Goal: Information Seeking & Learning: Learn about a topic

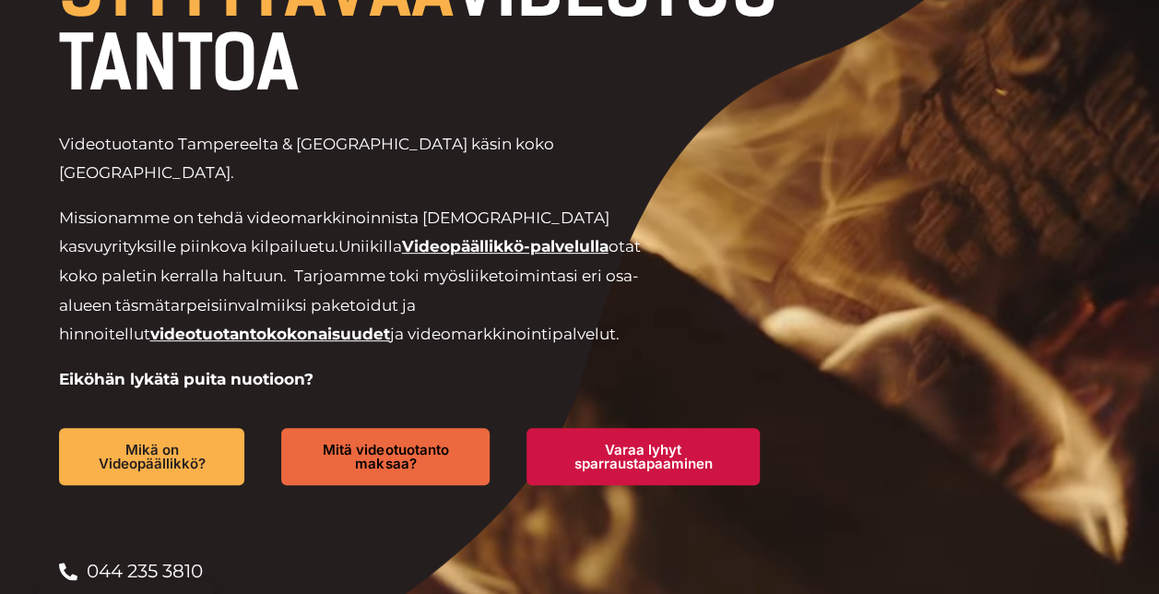
scroll to position [248, 0]
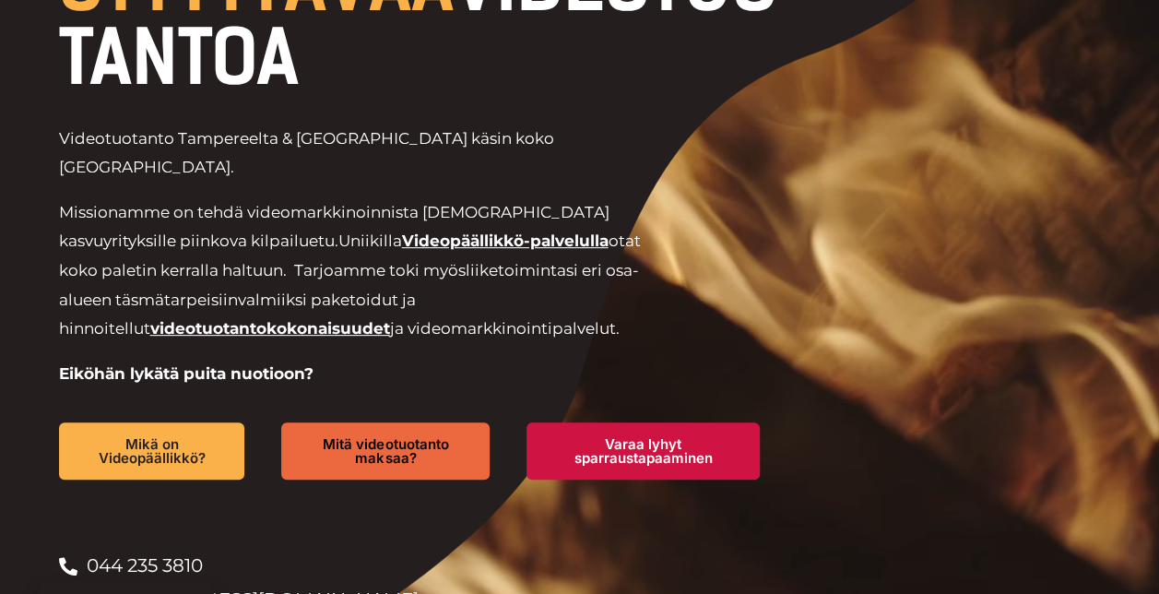
click at [402, 231] on link "Videopäällikkö-palvelulla" at bounding box center [505, 240] width 207 height 18
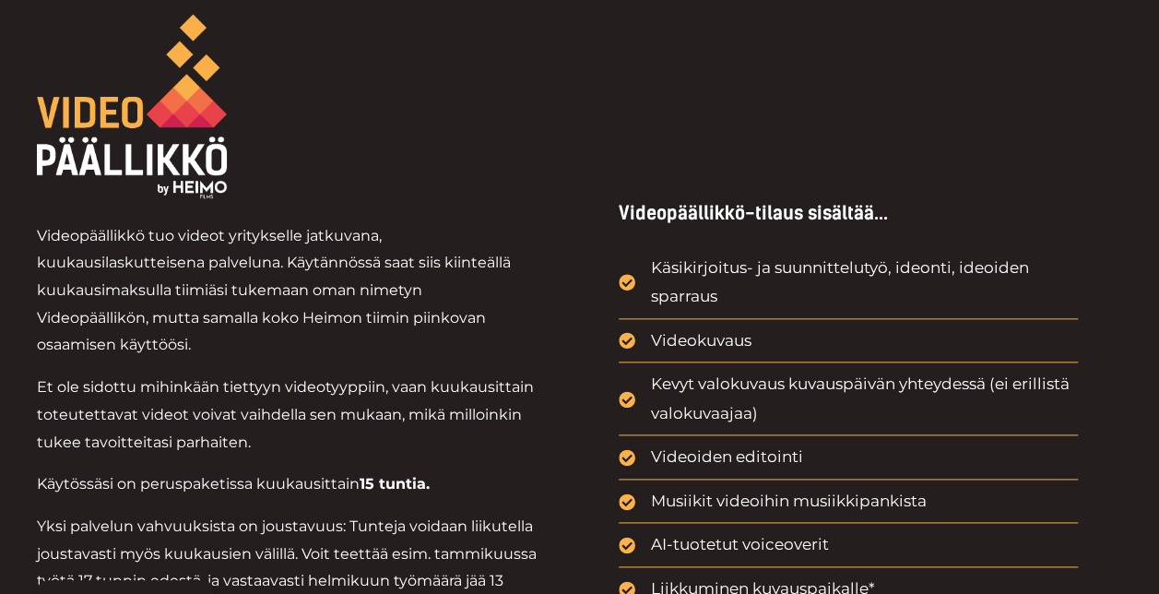
scroll to position [919, 0]
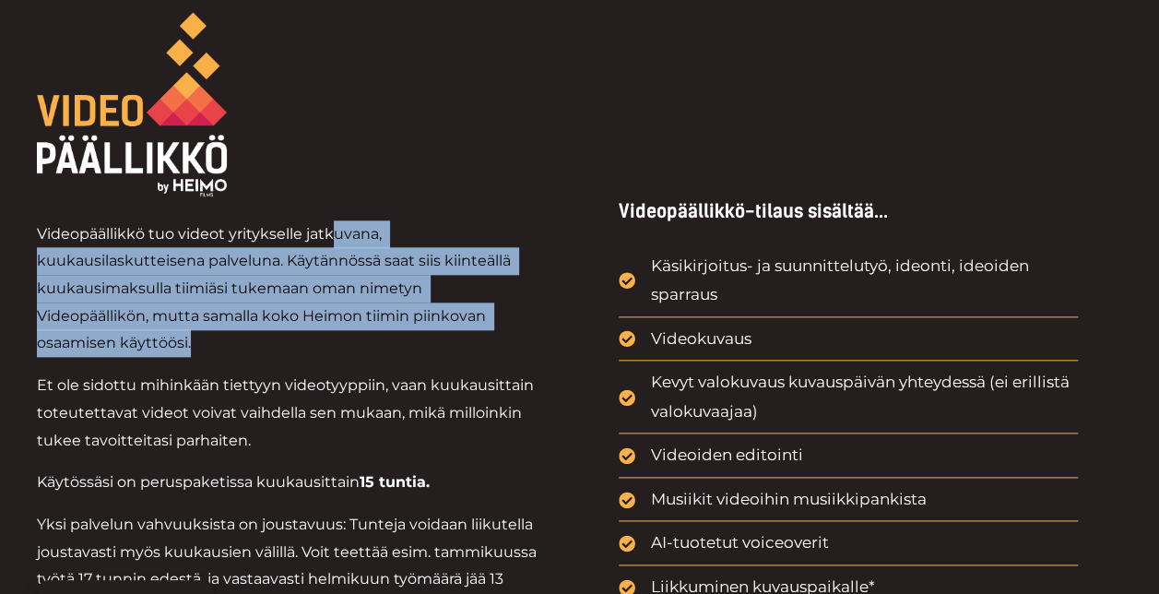
drag, startPoint x: 334, startPoint y: 180, endPoint x: 340, endPoint y: 307, distance: 127.4
click at [340, 307] on div "Videopäällikkö tuo videot yritykselle jatkuvana, kuukausilaskutteisena palvelun…" at bounding box center [287, 525] width 501 height 638
click at [340, 307] on p "Videopäällikkö tuo videot yritykselle jatkuvana, kuukausilaskutteisena palvelun…" at bounding box center [287, 288] width 501 height 137
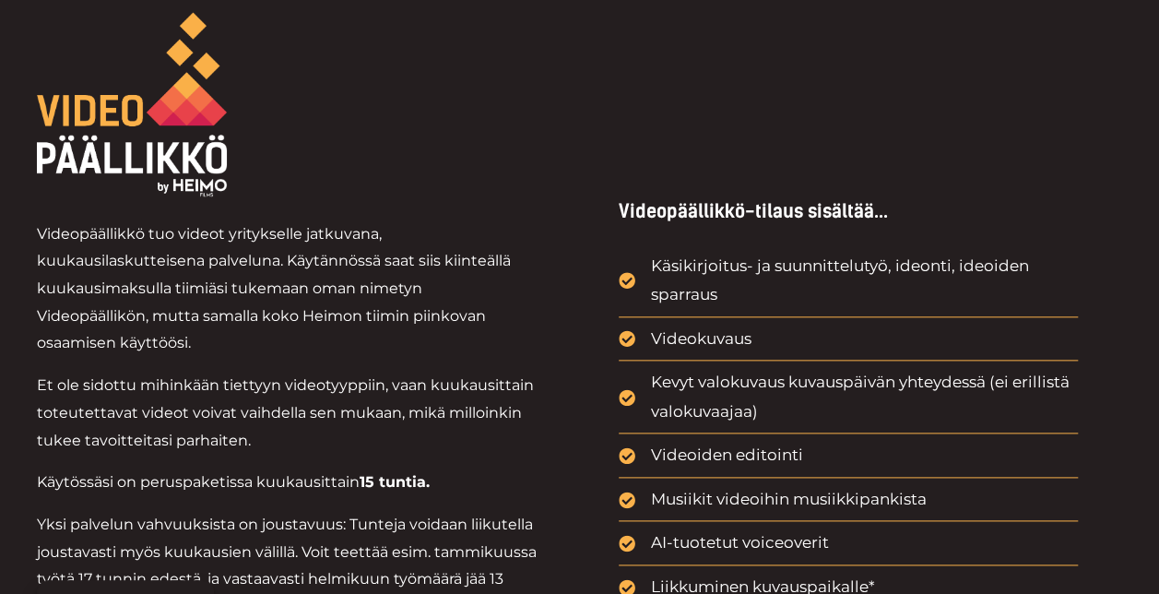
click at [877, 325] on li "Videokuvaus" at bounding box center [848, 343] width 459 height 37
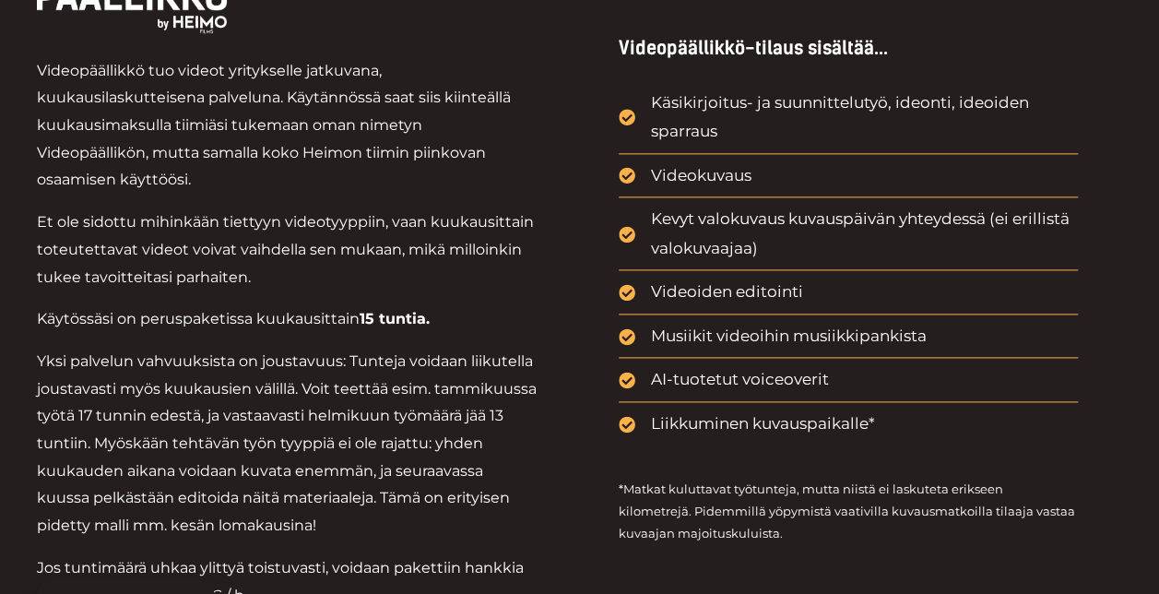
scroll to position [1082, 0]
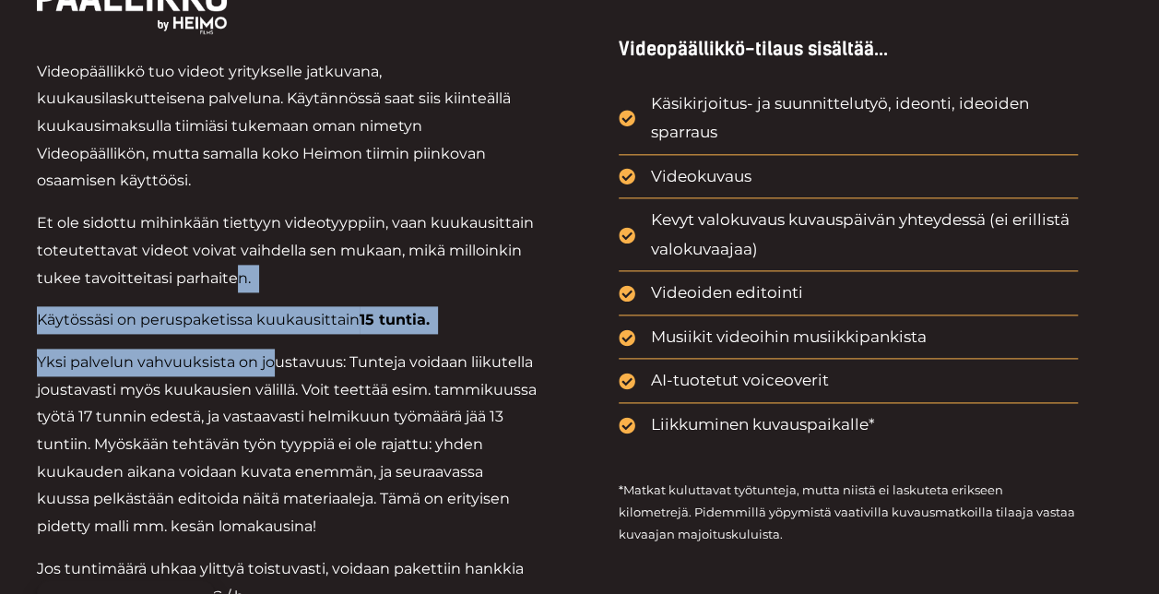
drag, startPoint x: 233, startPoint y: 256, endPoint x: 275, endPoint y: 342, distance: 95.3
click at [275, 342] on div "Videopäällikkö tuo videot yritykselle jatkuvana, kuukausilaskutteisena palvelun…" at bounding box center [287, 377] width 501 height 638
click at [275, 349] on p "Yksi palvelun vahvuuksista on joustavuus: Tunteja voidaan liikutella joustavast…" at bounding box center [287, 445] width 501 height 192
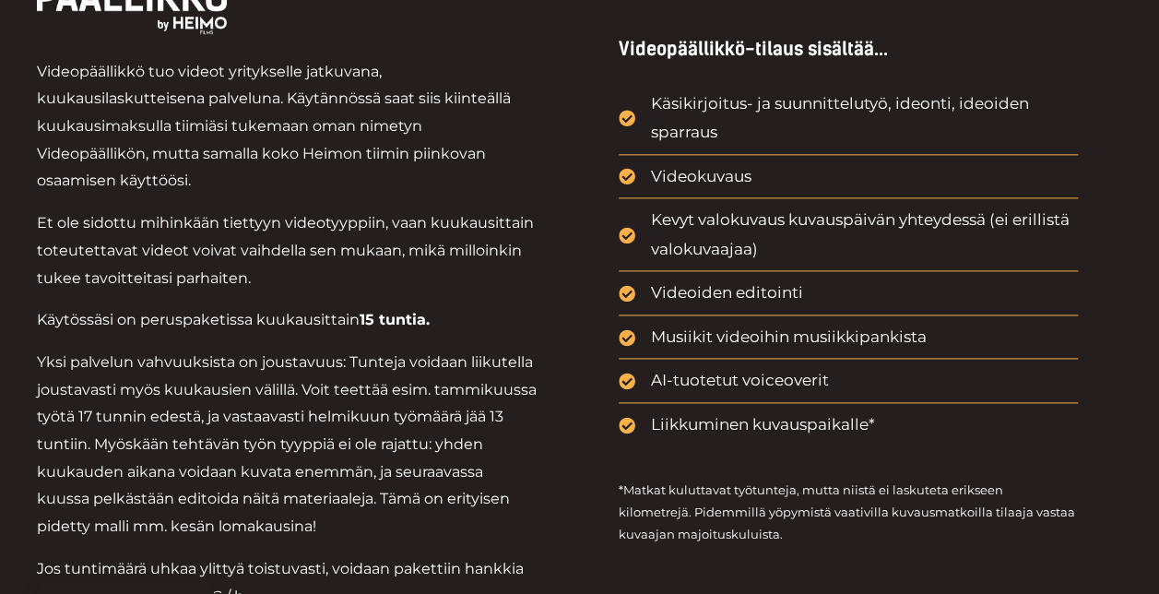
click at [353, 380] on p "Yksi palvelun vahvuuksista on joustavuus: Tunteja voidaan liikutella joustavast…" at bounding box center [287, 445] width 501 height 192
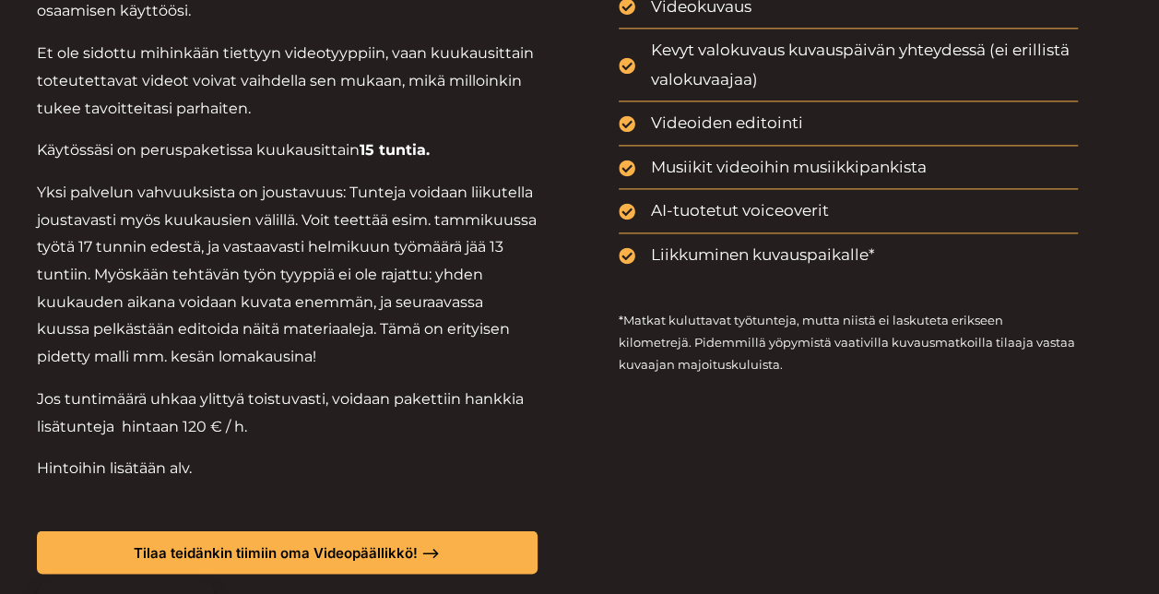
scroll to position [1251, 0]
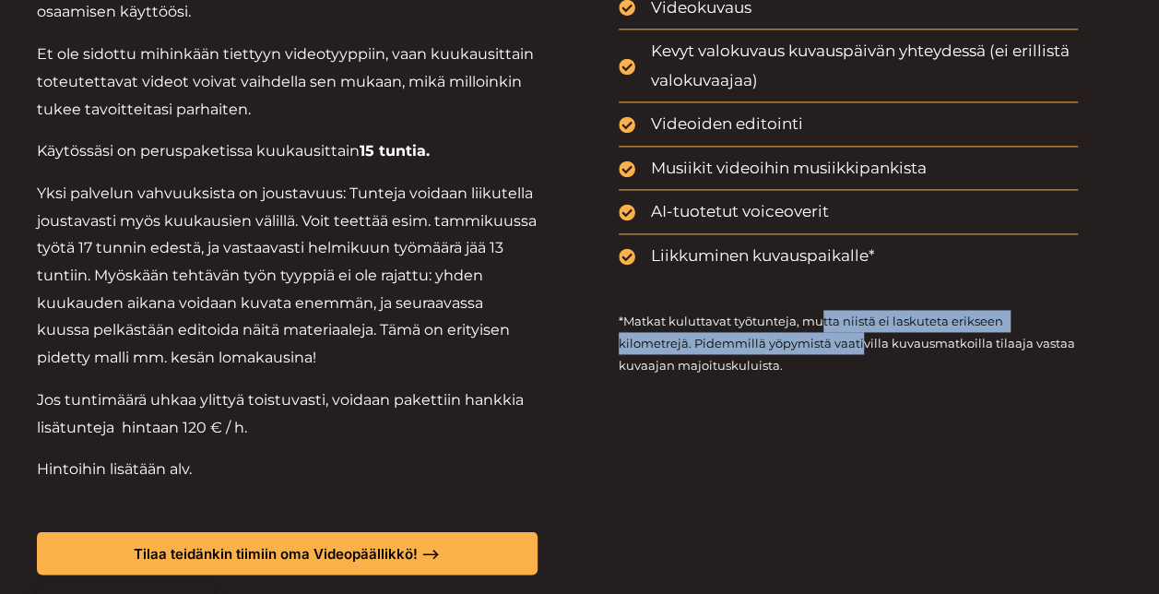
drag, startPoint x: 823, startPoint y: 285, endPoint x: 784, endPoint y: 311, distance: 46.6
click at [784, 311] on p "*Matkat kuluttavat työtunteja, mutta niistä ei laskuteta erikseen kilometrejä. …" at bounding box center [848, 343] width 459 height 66
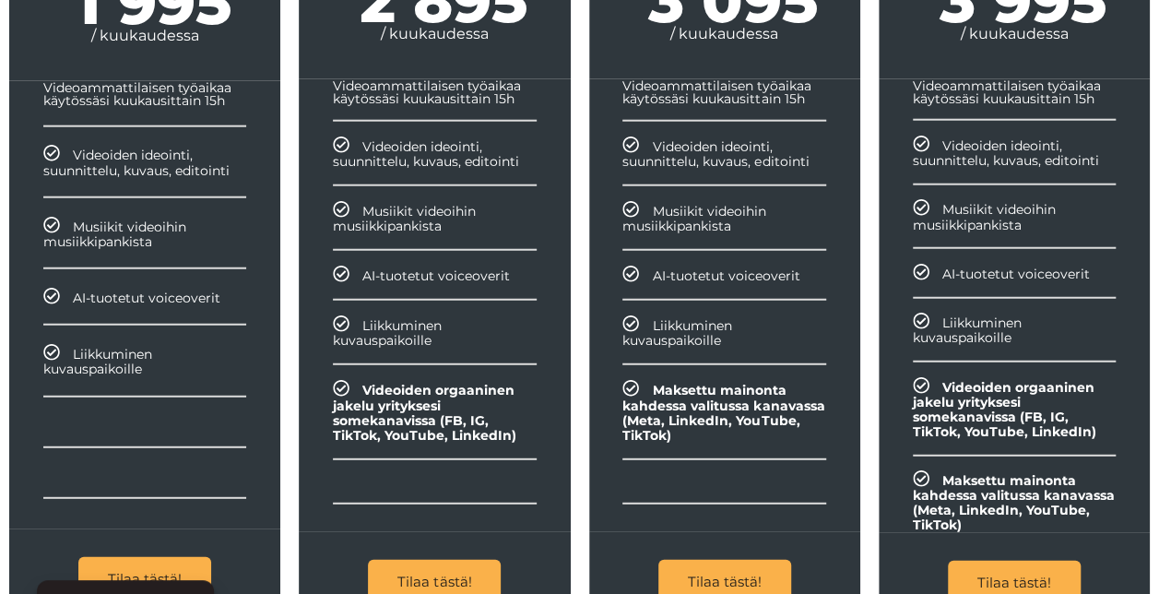
scroll to position [2295, 0]
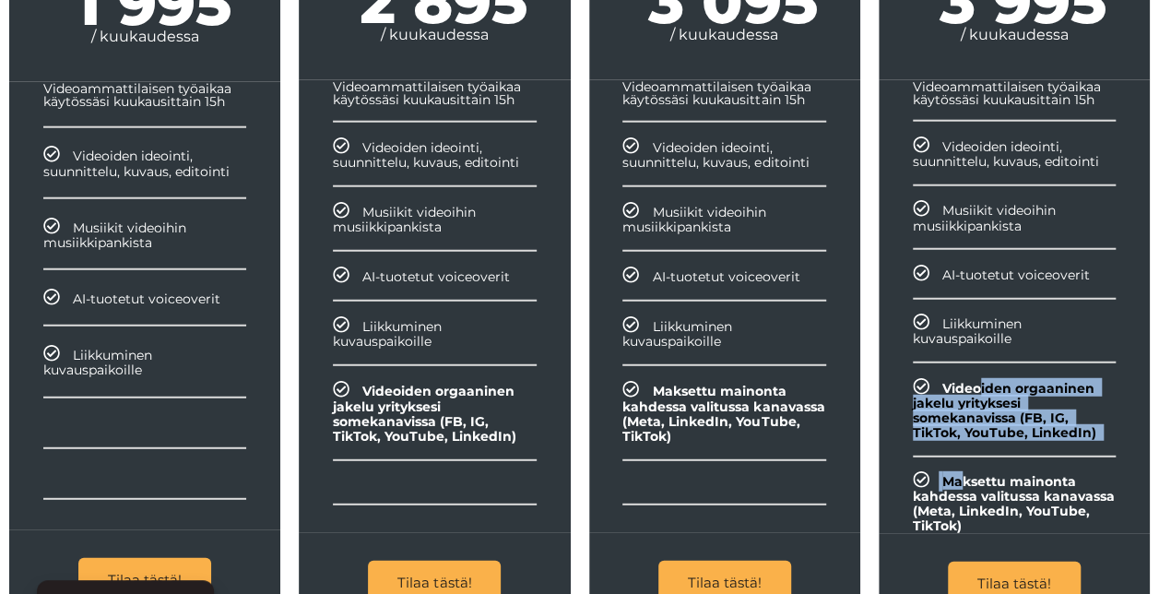
drag, startPoint x: 982, startPoint y: 354, endPoint x: 958, endPoint y: 424, distance: 74.1
click at [958, 424] on ul "Videoammattilaisen työaikaa käytössäsi kuukausittain 15h Videoiden ideointi, su…" at bounding box center [1014, 307] width 271 height 455
click at [958, 456] on li "Maksettu mainonta kahdessa valitussa kanavassa (Meta, LinkedIn, YouTube, TikTok)" at bounding box center [1014, 495] width 271 height 79
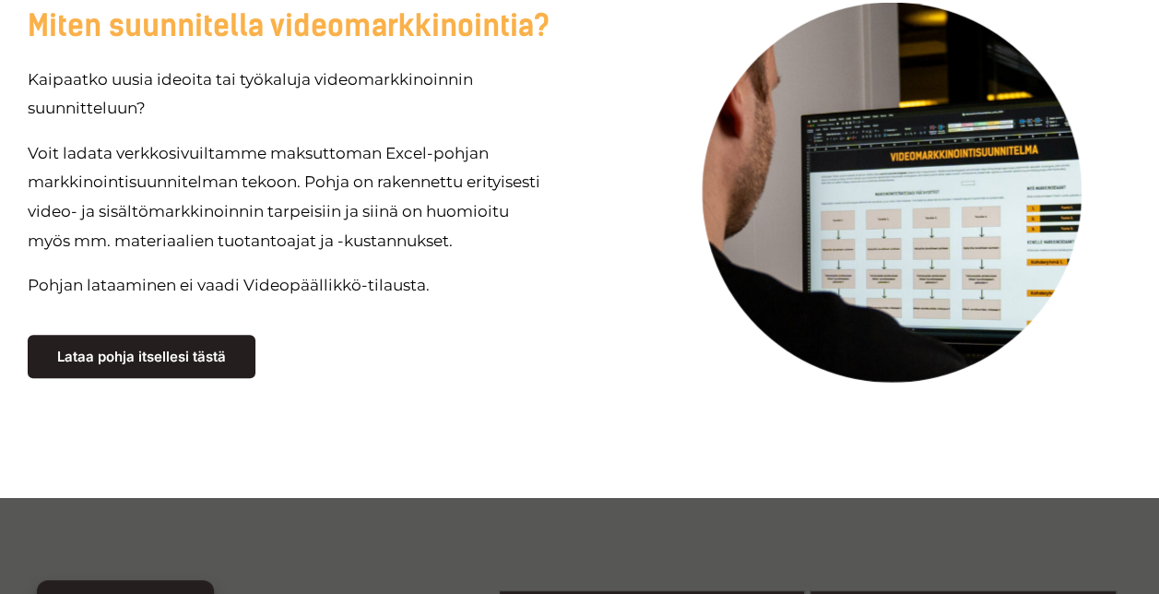
scroll to position [7186, 0]
